Goal: Task Accomplishment & Management: Use online tool/utility

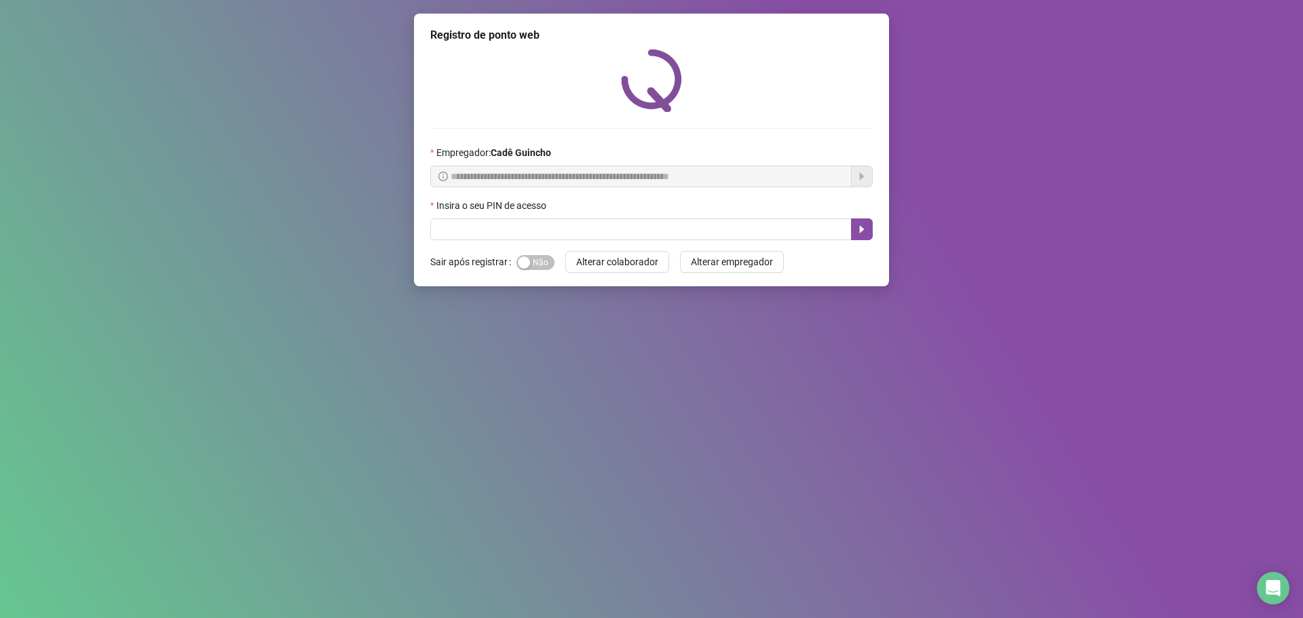
click at [518, 227] on input "text" at bounding box center [640, 230] width 421 height 22
type input "*****"
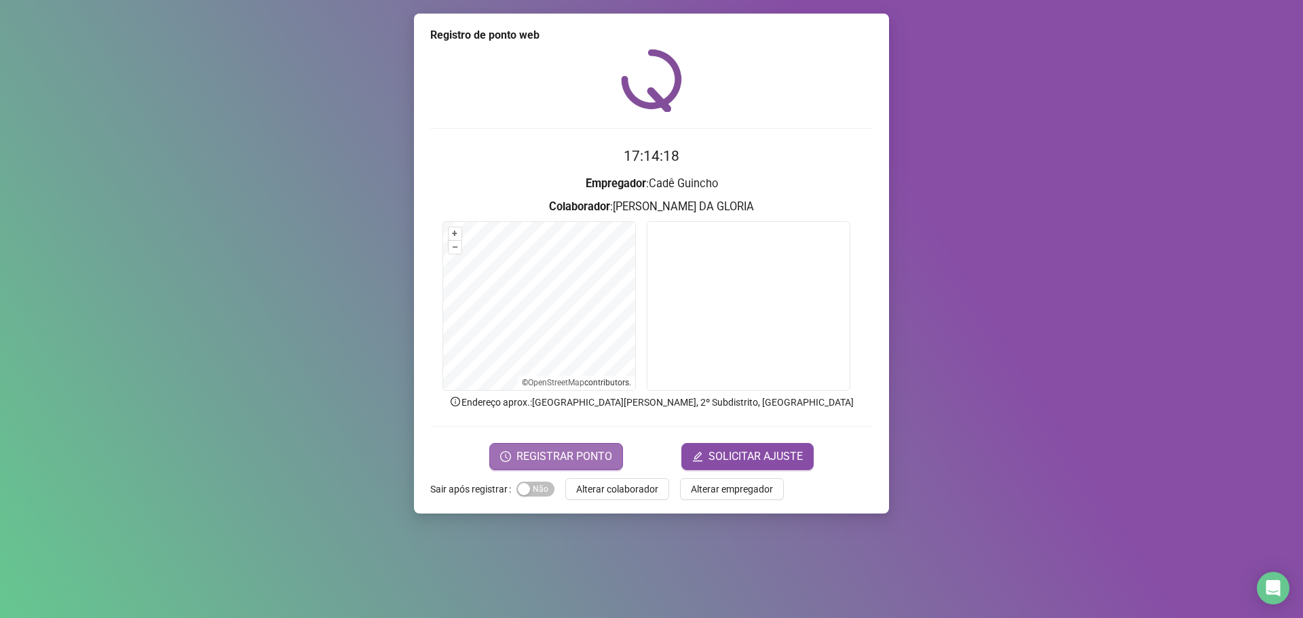
click at [571, 454] on span "REGISTRAR PONTO" at bounding box center [564, 457] width 96 height 16
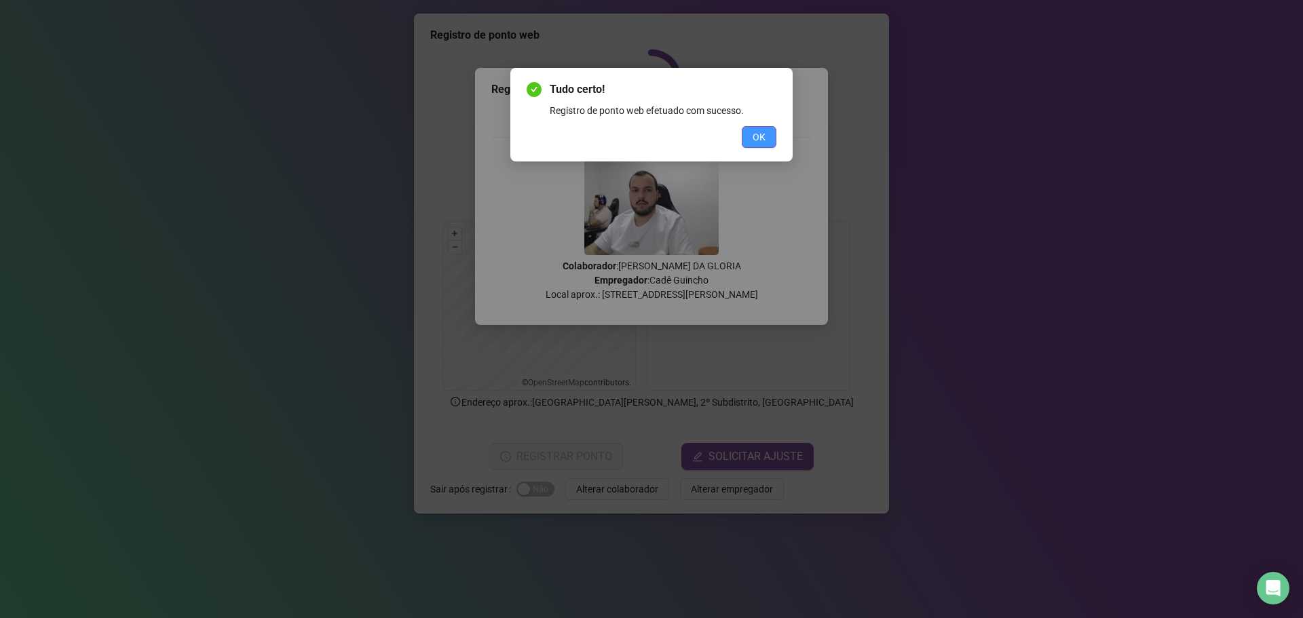
click at [751, 136] on button "OK" at bounding box center [759, 137] width 35 height 22
